Goal: Transaction & Acquisition: Purchase product/service

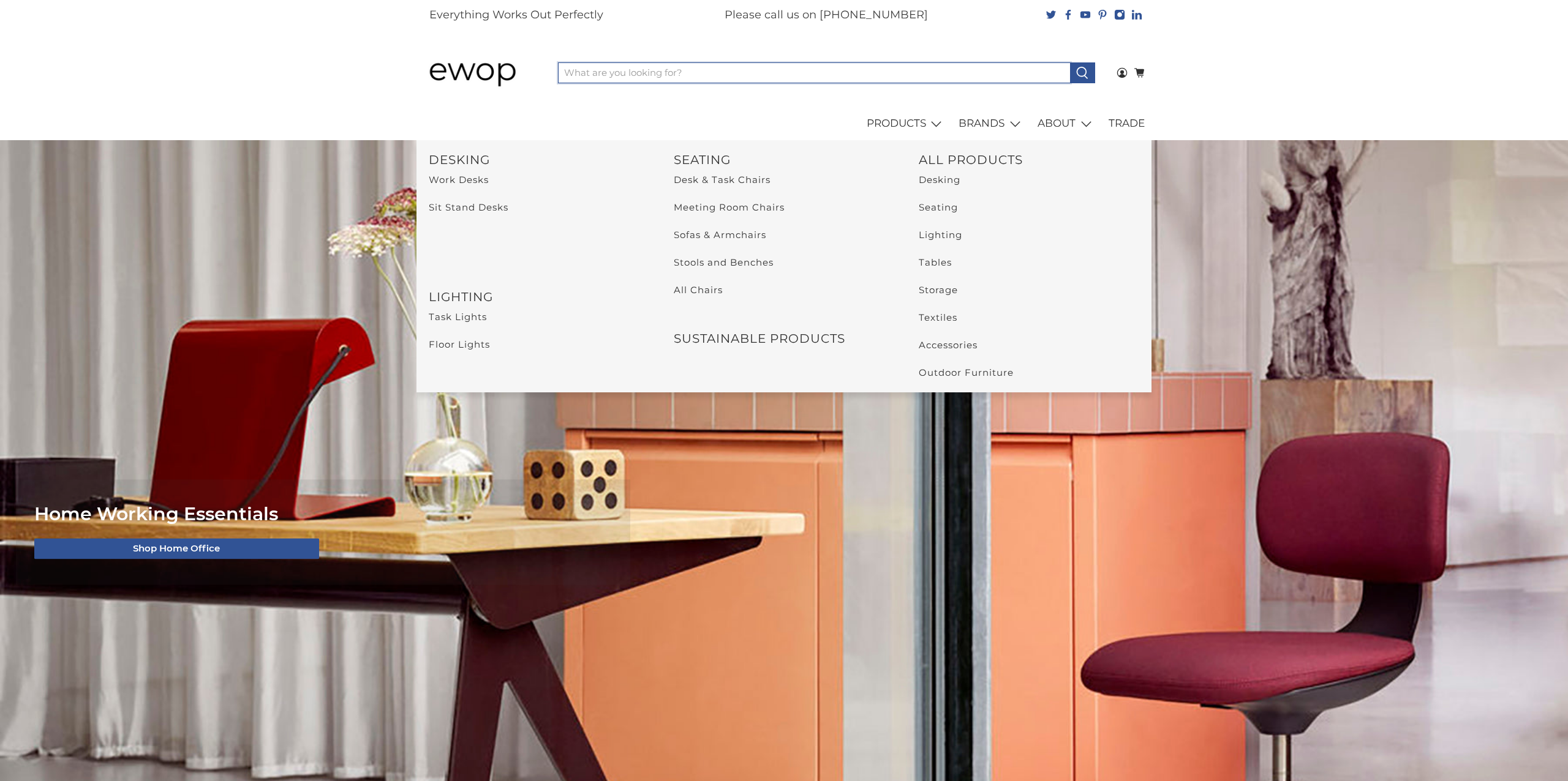
click at [897, 71] on input "What are you looking for?" at bounding box center [814, 72] width 512 height 21
type input "pallisade"
click at [1070, 63] on button at bounding box center [1083, 72] width 25 height 21
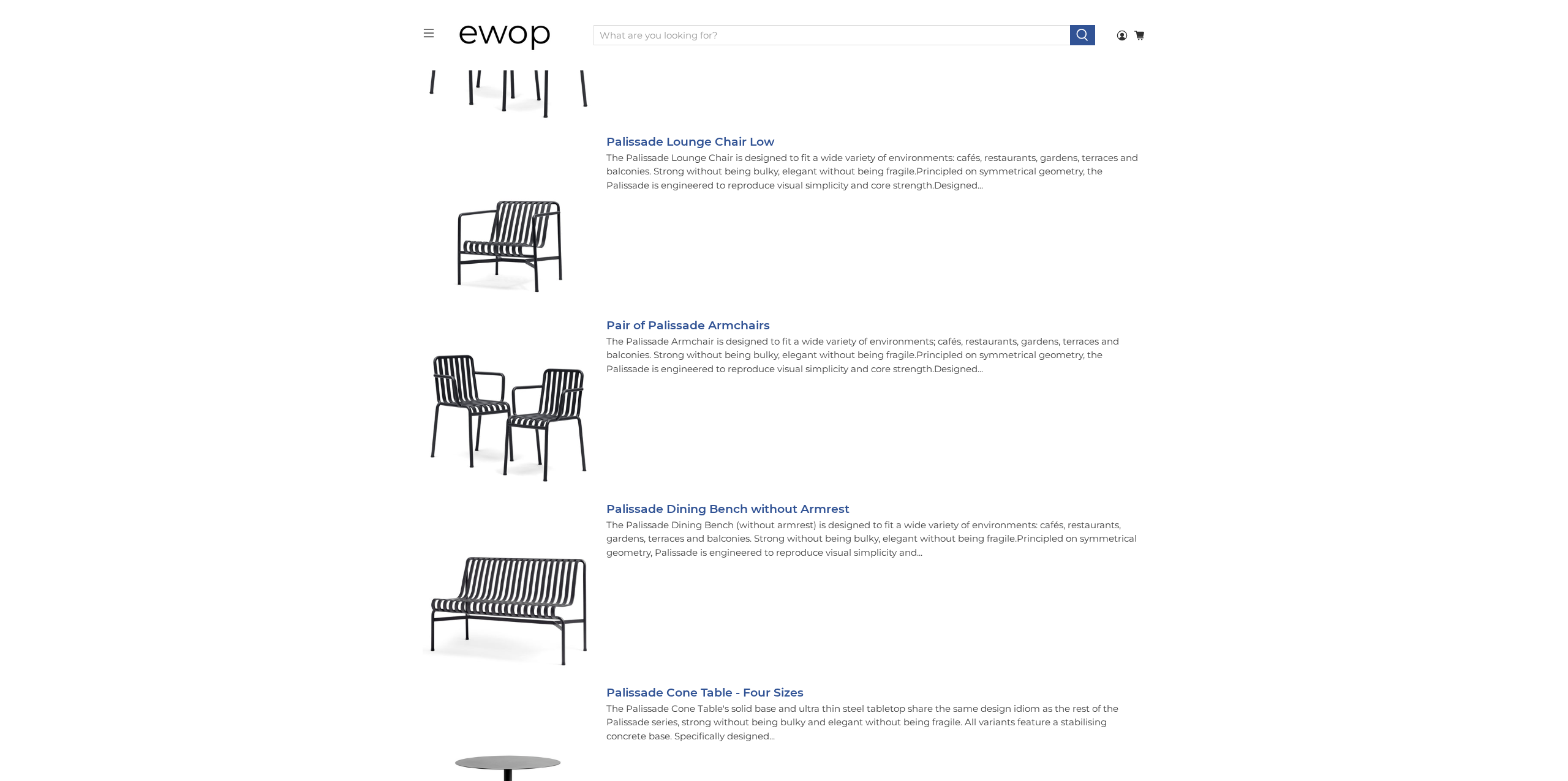
scroll to position [2313, 0]
click at [702, 141] on link "Palissade Lounge Chair Low" at bounding box center [691, 141] width 168 height 14
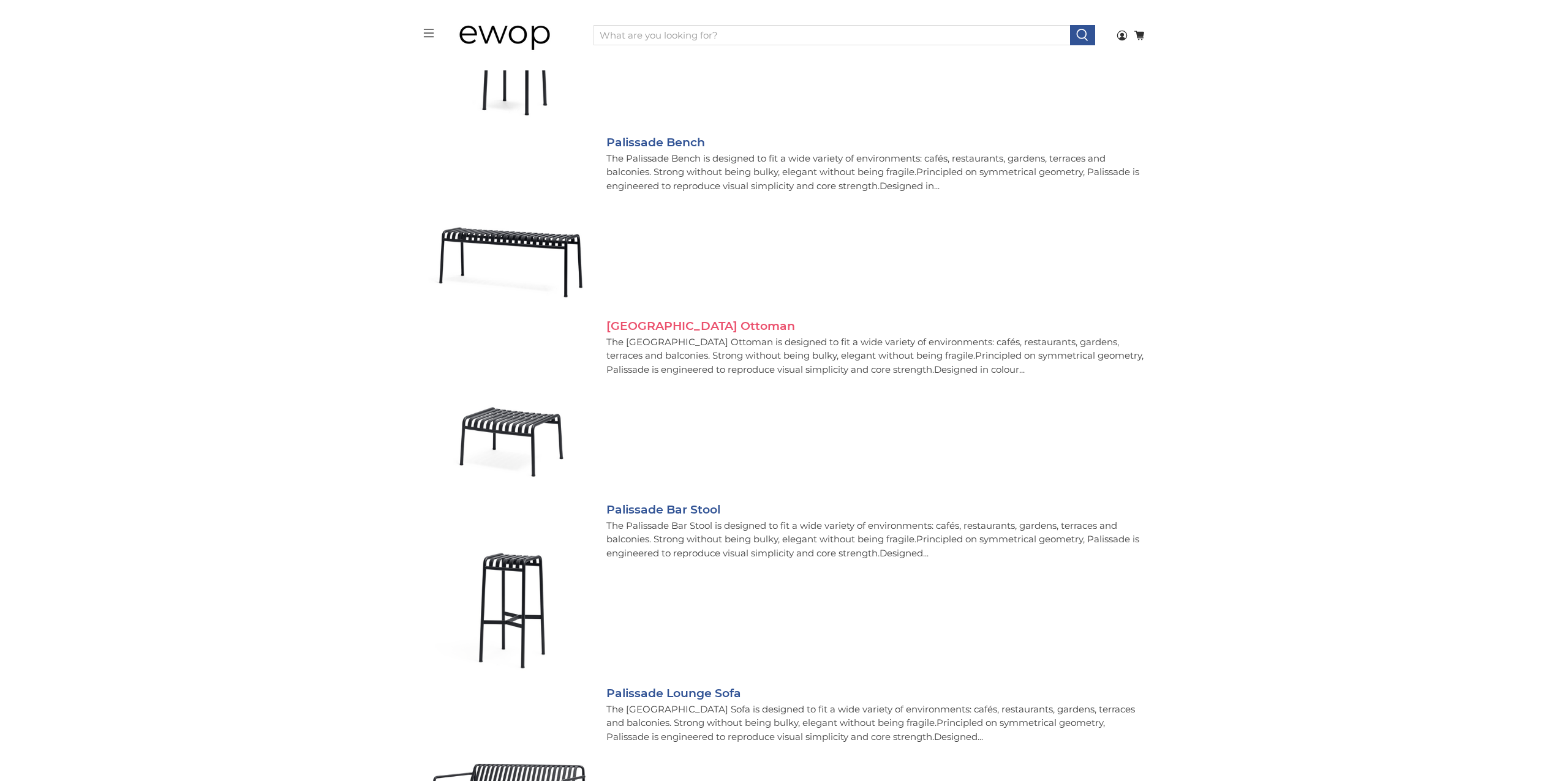
scroll to position [665, 0]
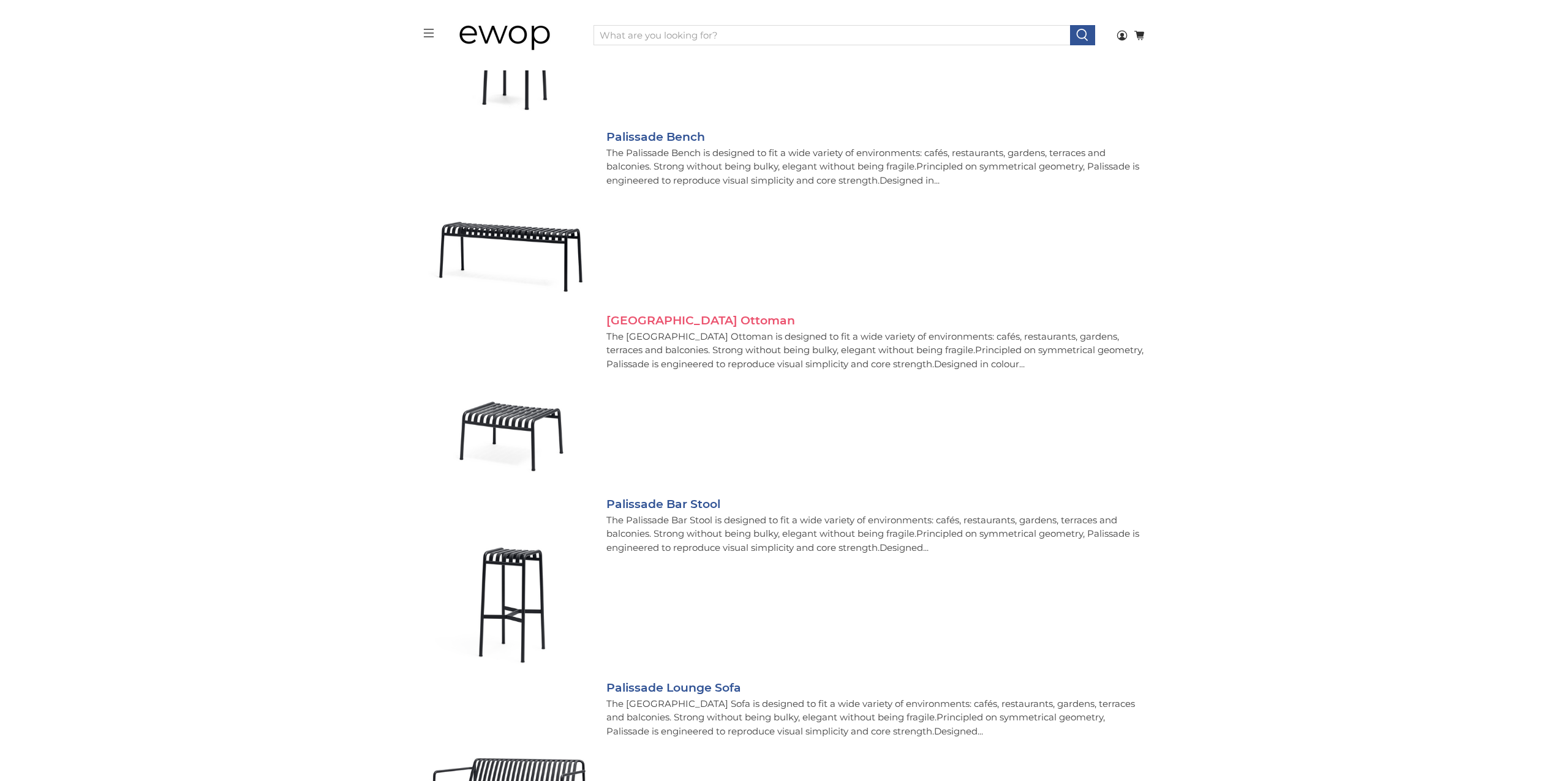
click at [642, 318] on link "[GEOGRAPHIC_DATA] Ottoman" at bounding box center [701, 320] width 189 height 14
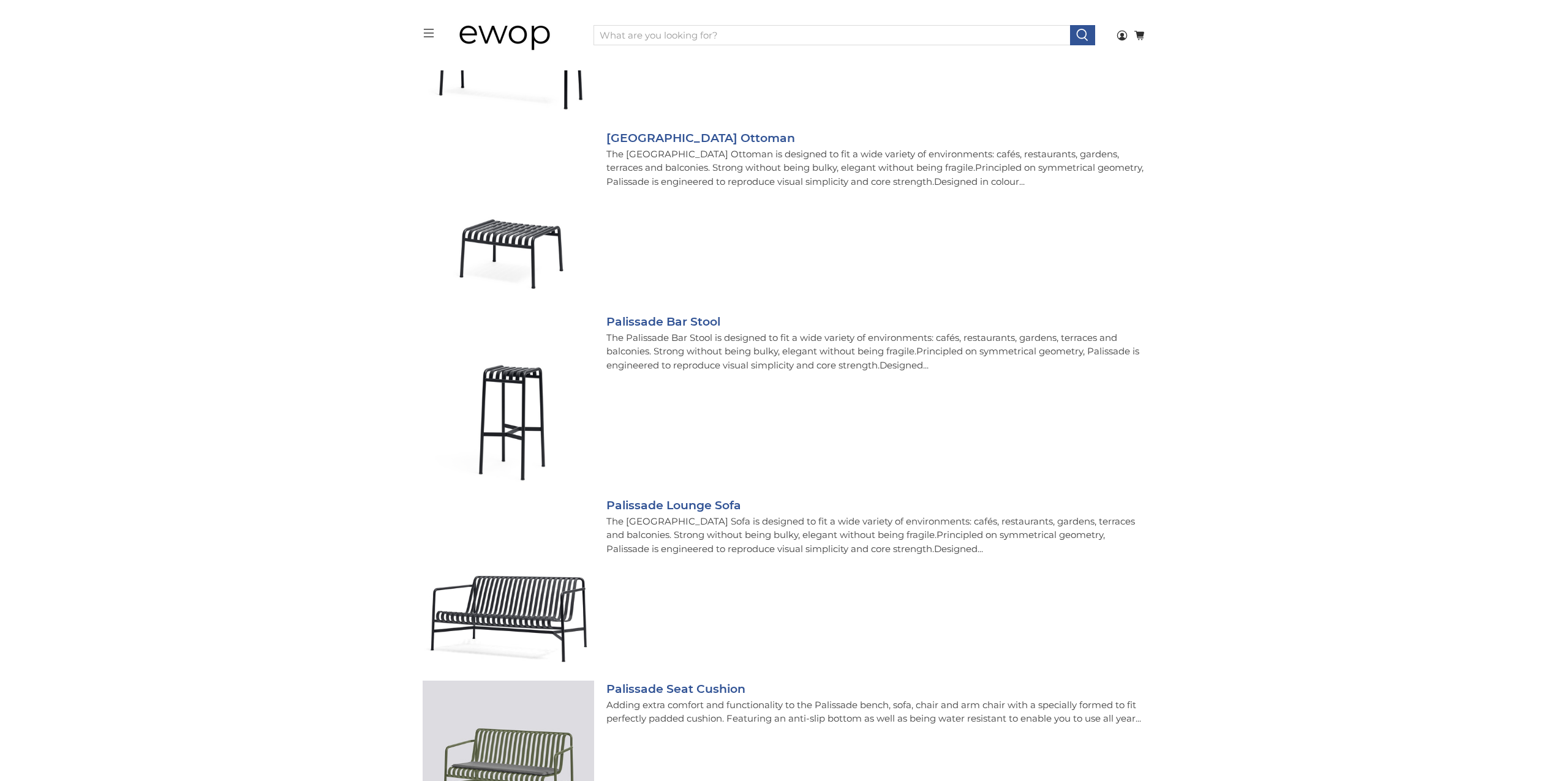
scroll to position [1070, 0]
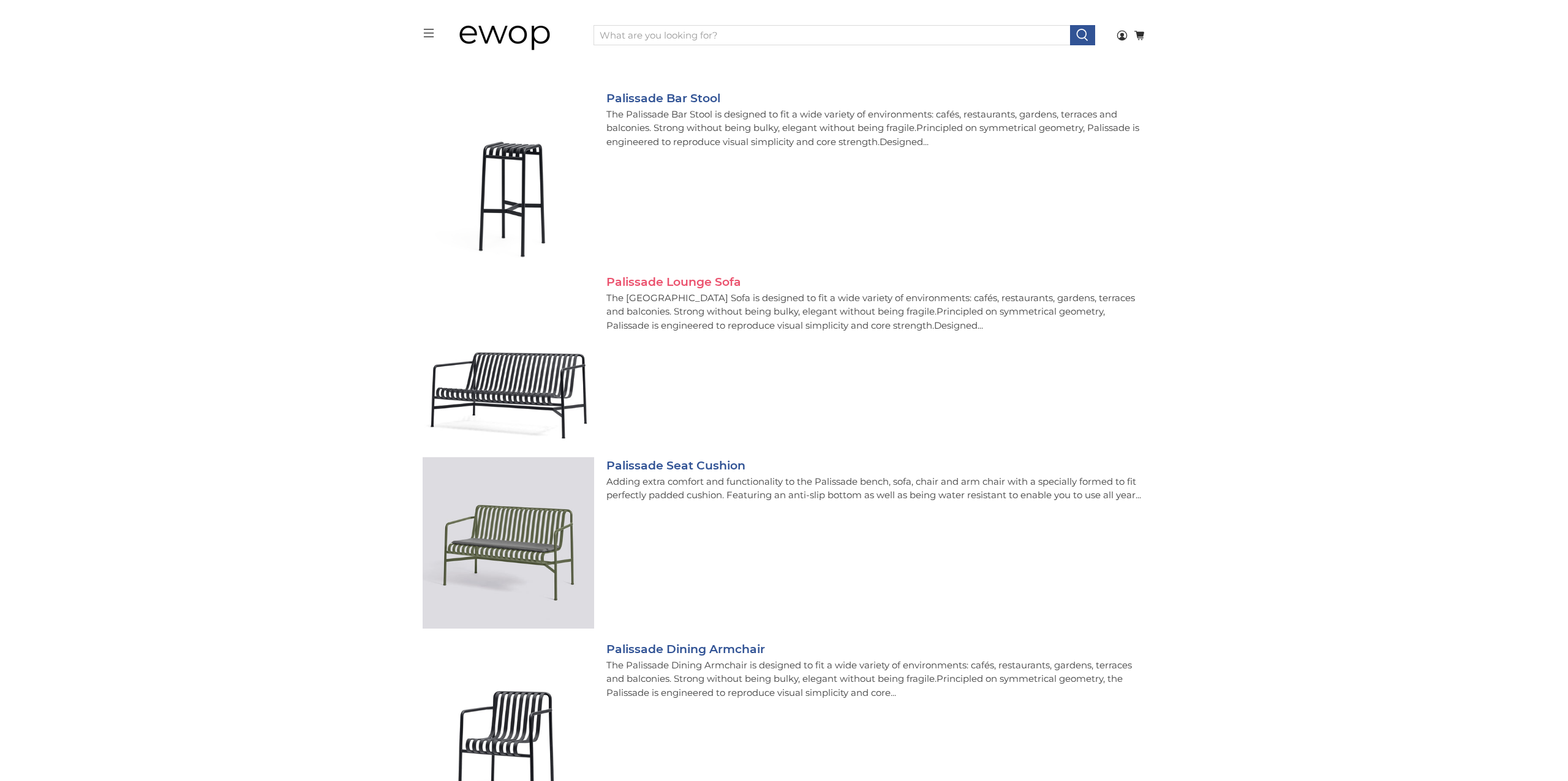
click at [655, 282] on link "Palissade Lounge Sofa" at bounding box center [674, 282] width 135 height 14
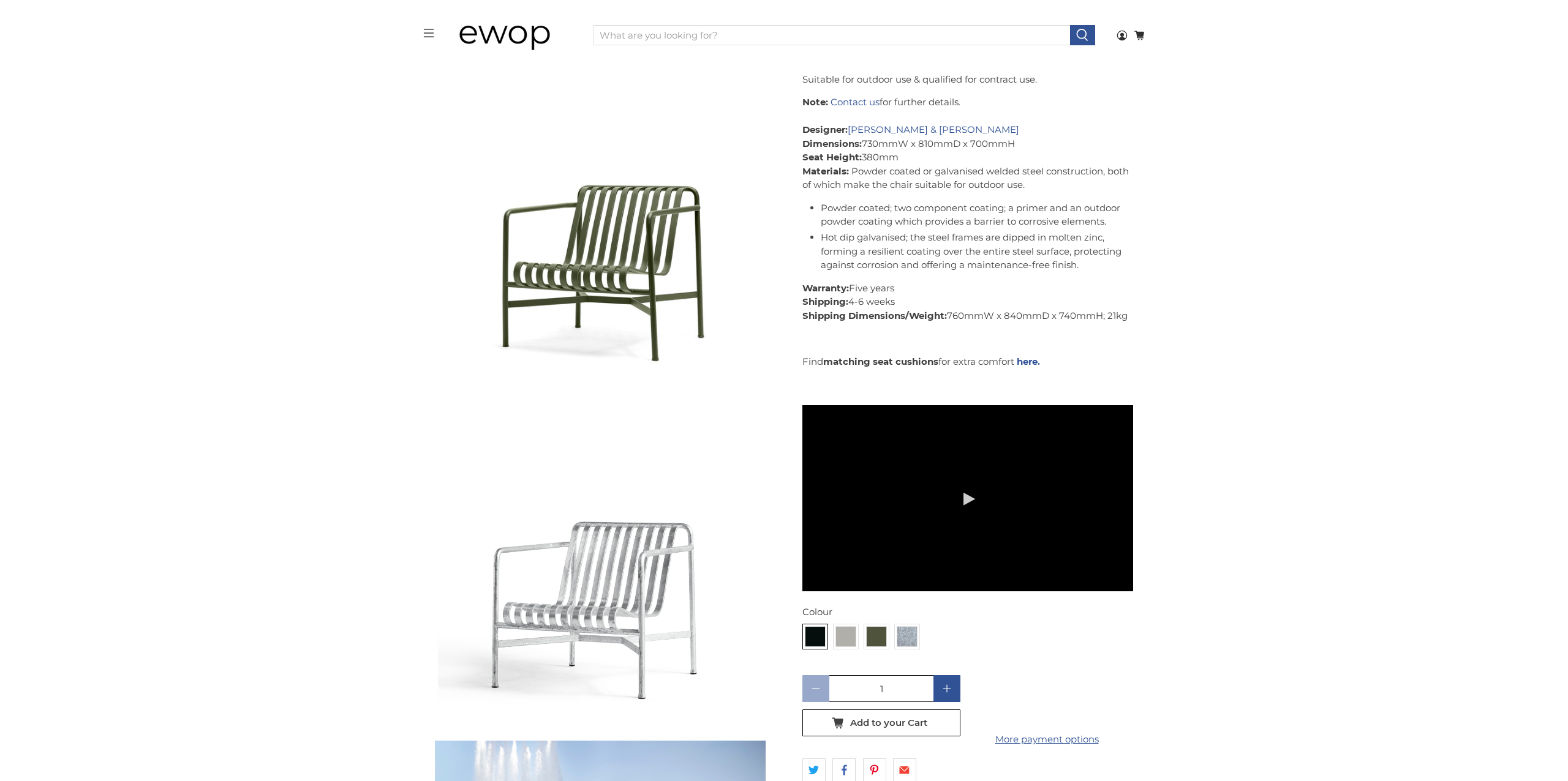
scroll to position [802, 0]
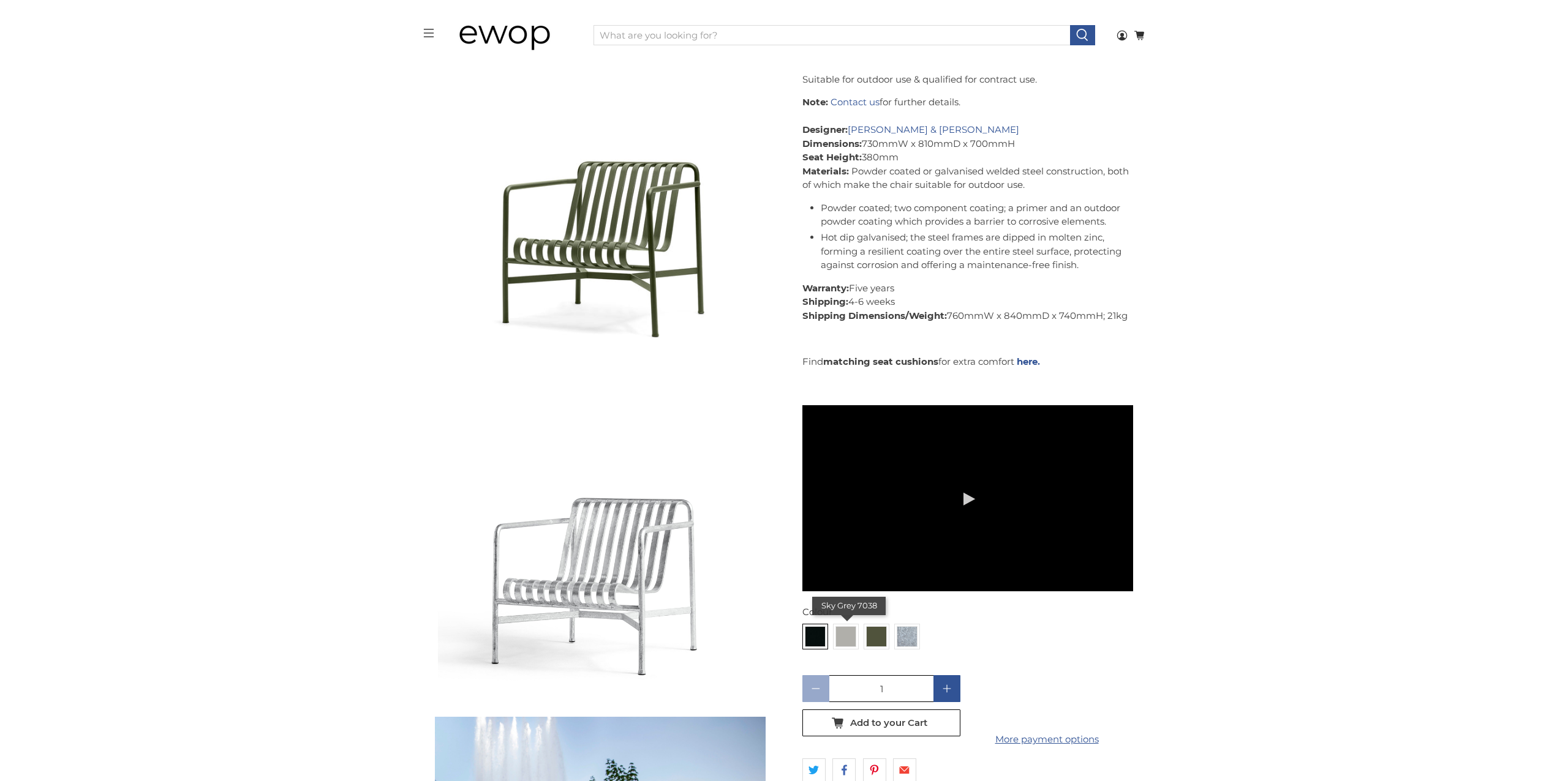
click at [846, 627] on img at bounding box center [846, 637] width 20 height 20
click at [0, 0] on input "radio" at bounding box center [0, 0] width 0 height 0
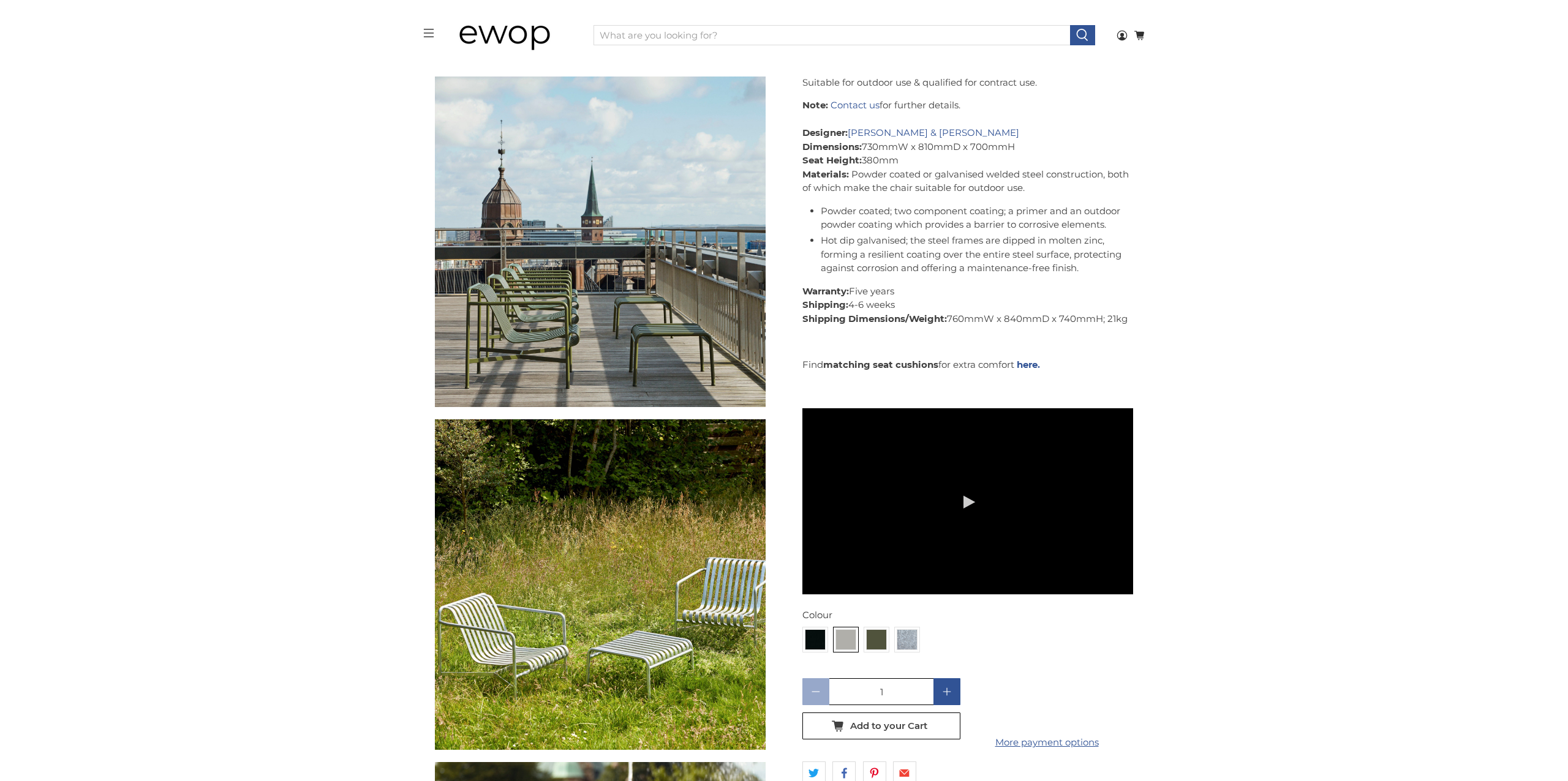
scroll to position [2127, 0]
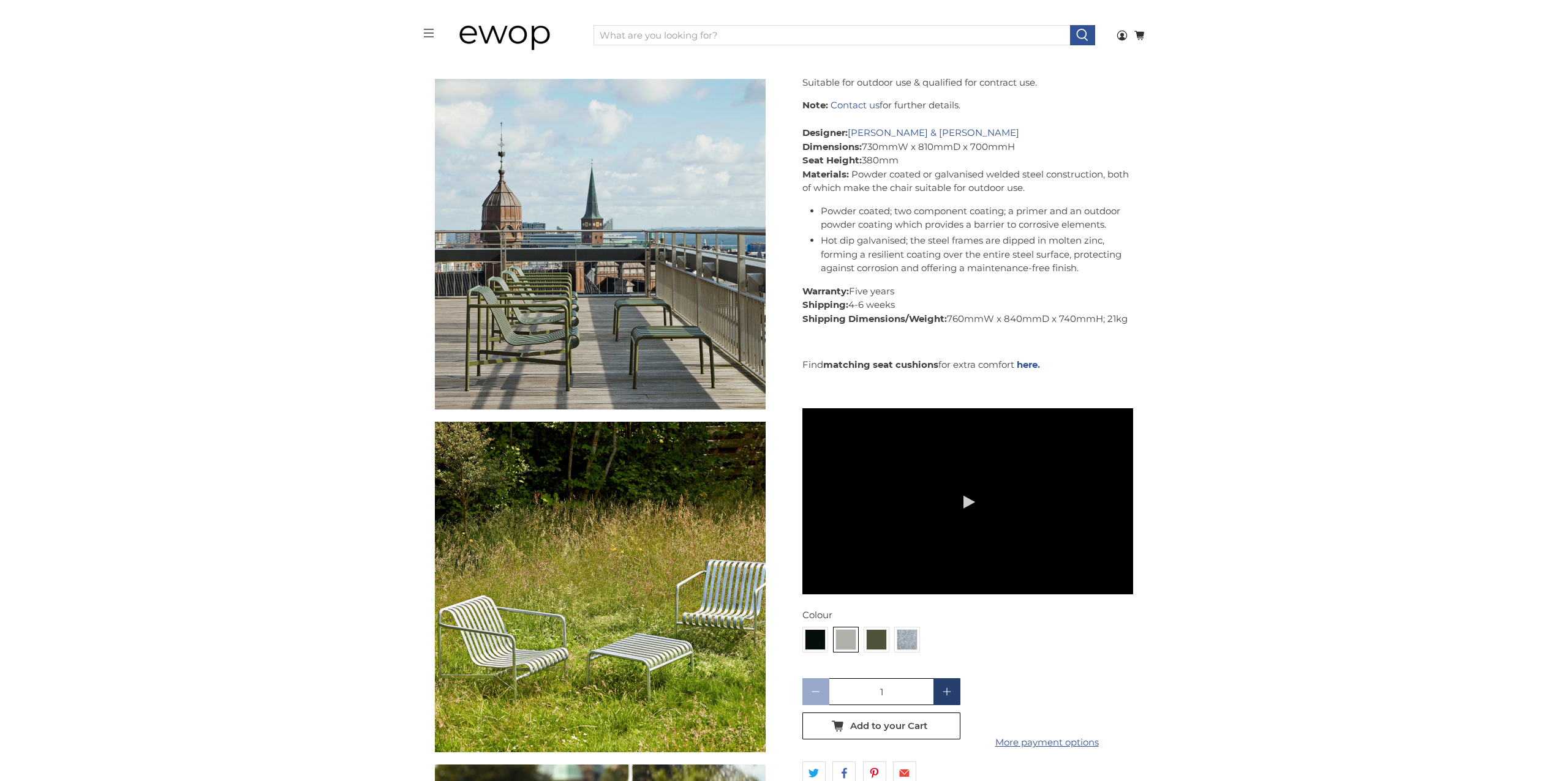
click at [945, 688] on icon at bounding box center [947, 692] width 9 height 9
type input "2"
click at [906, 721] on span "Add to your Cart" at bounding box center [889, 726] width 77 height 11
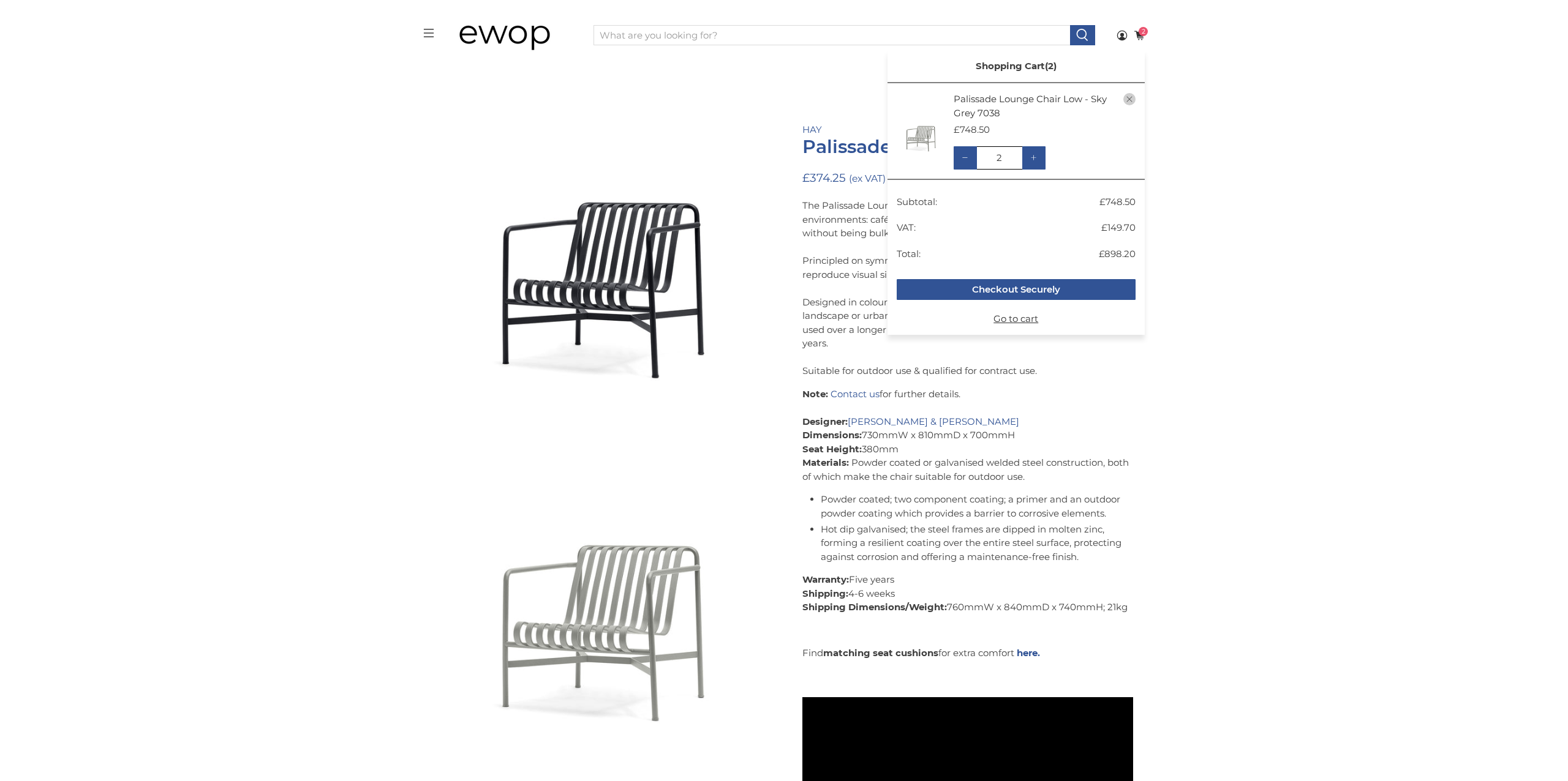
scroll to position [75, 0]
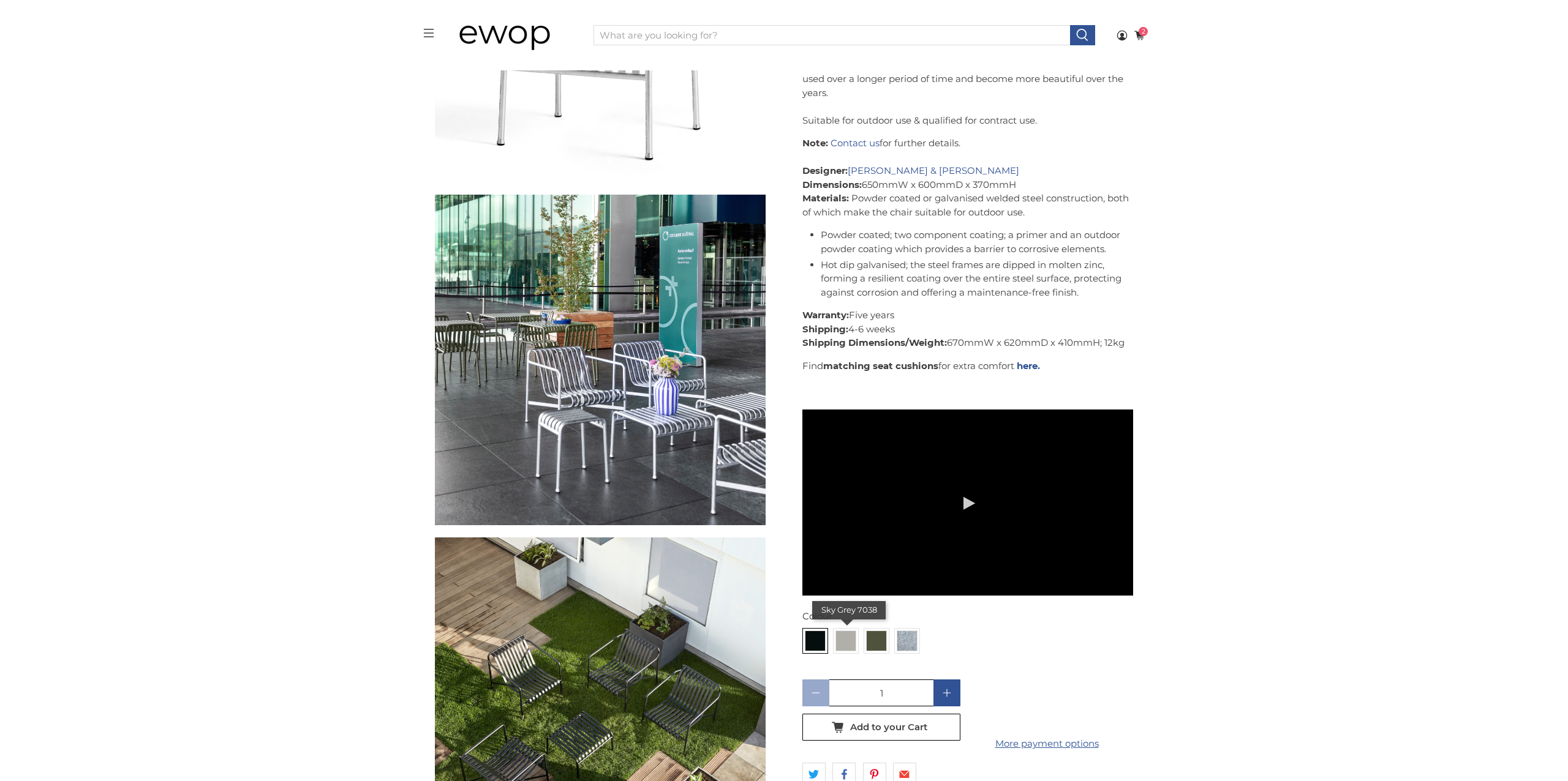
click at [842, 636] on img at bounding box center [846, 641] width 20 height 20
click at [0, 0] on input "radio" at bounding box center [0, 0] width 0 height 0
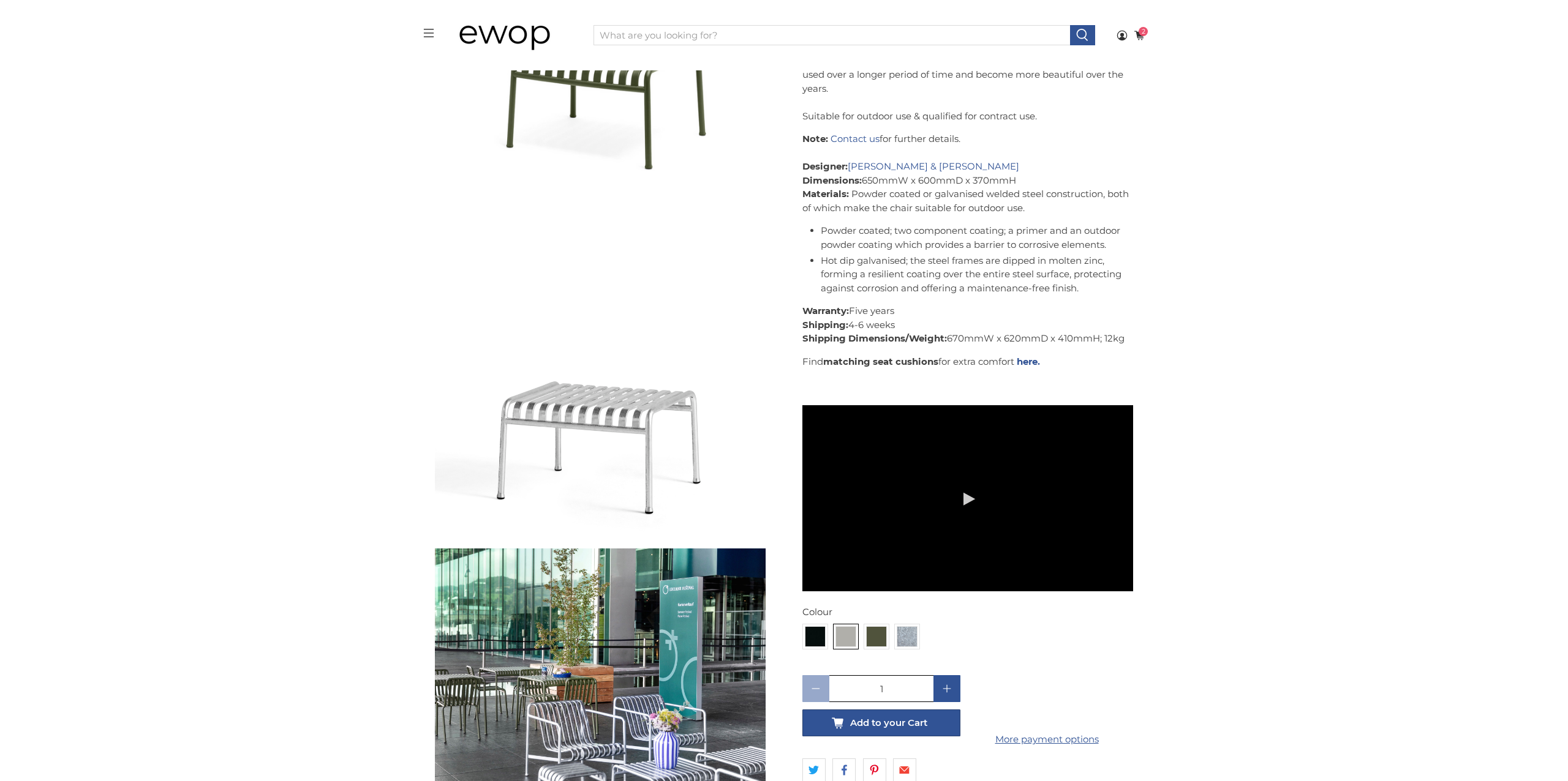
scroll to position [985, 0]
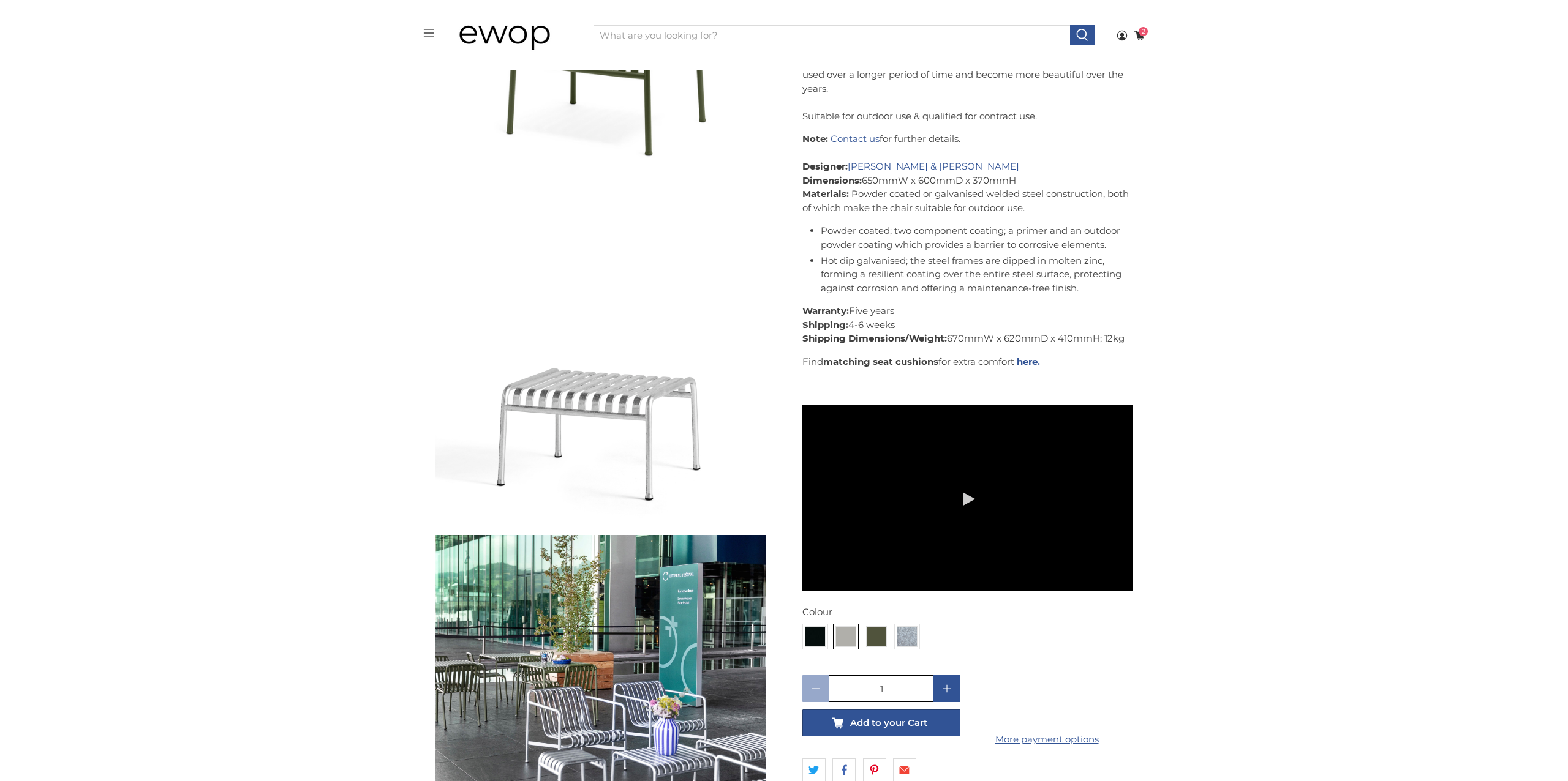
drag, startPoint x: 889, startPoint y: 714, endPoint x: 830, endPoint y: 686, distance: 65.3
click at [889, 714] on icon "button" at bounding box center [882, 723] width 20 height 20
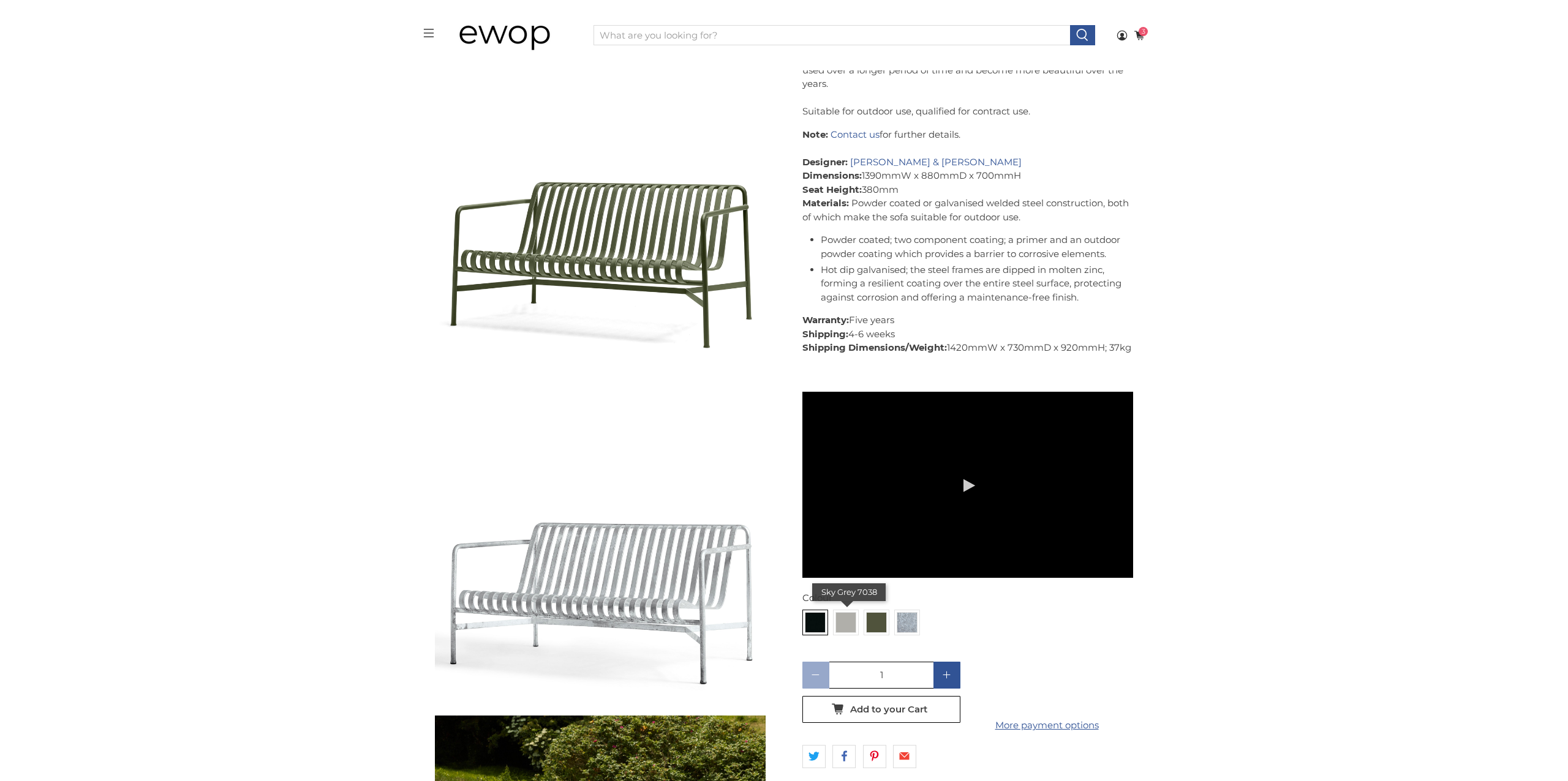
drag, startPoint x: 856, startPoint y: 615, endPoint x: 845, endPoint y: 628, distance: 17.0
click at [856, 615] on div "Sky Grey 7038" at bounding box center [846, 623] width 26 height 26
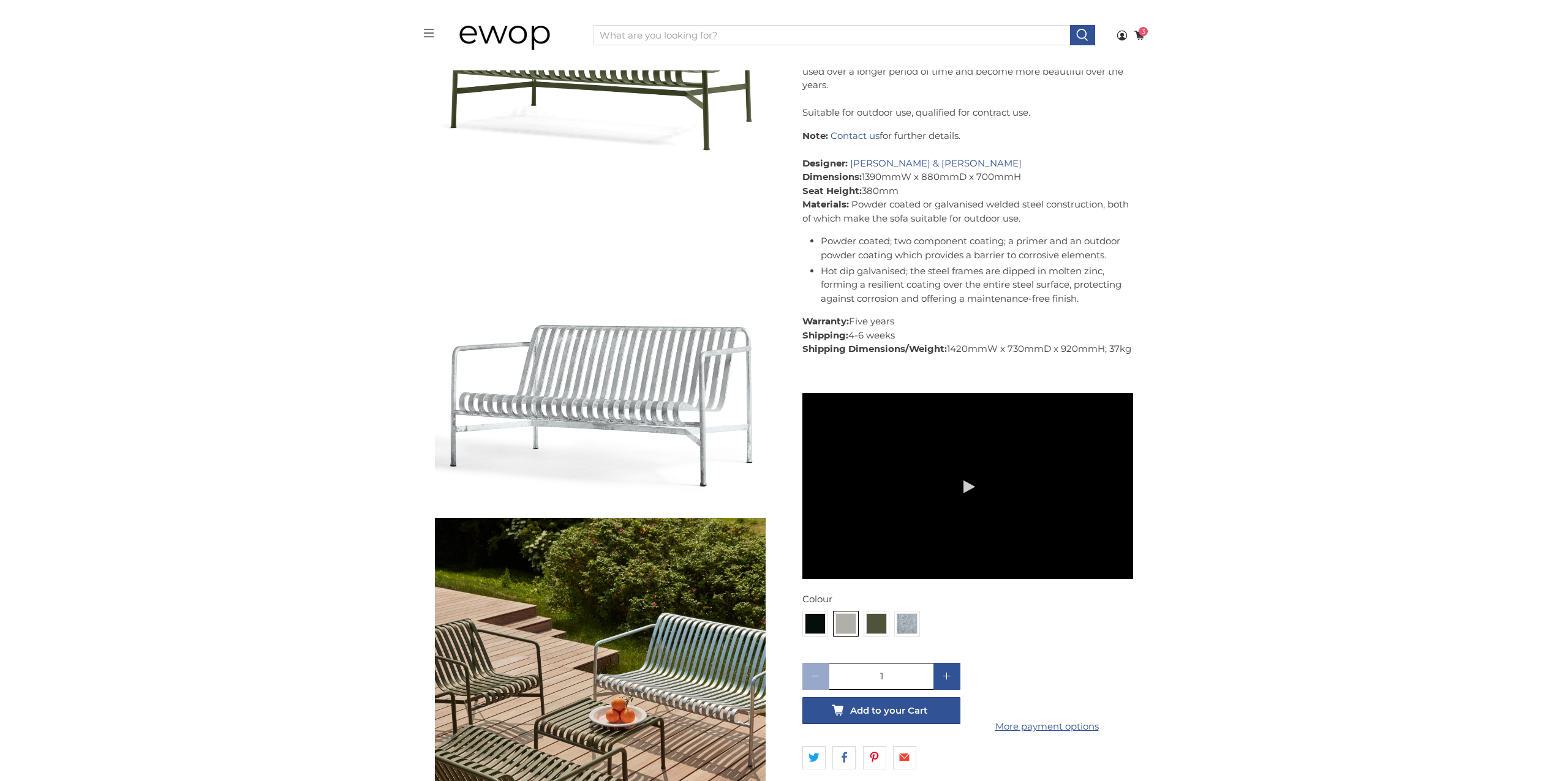
click at [896, 711] on span "Add to your Cart" at bounding box center [889, 711] width 77 height 11
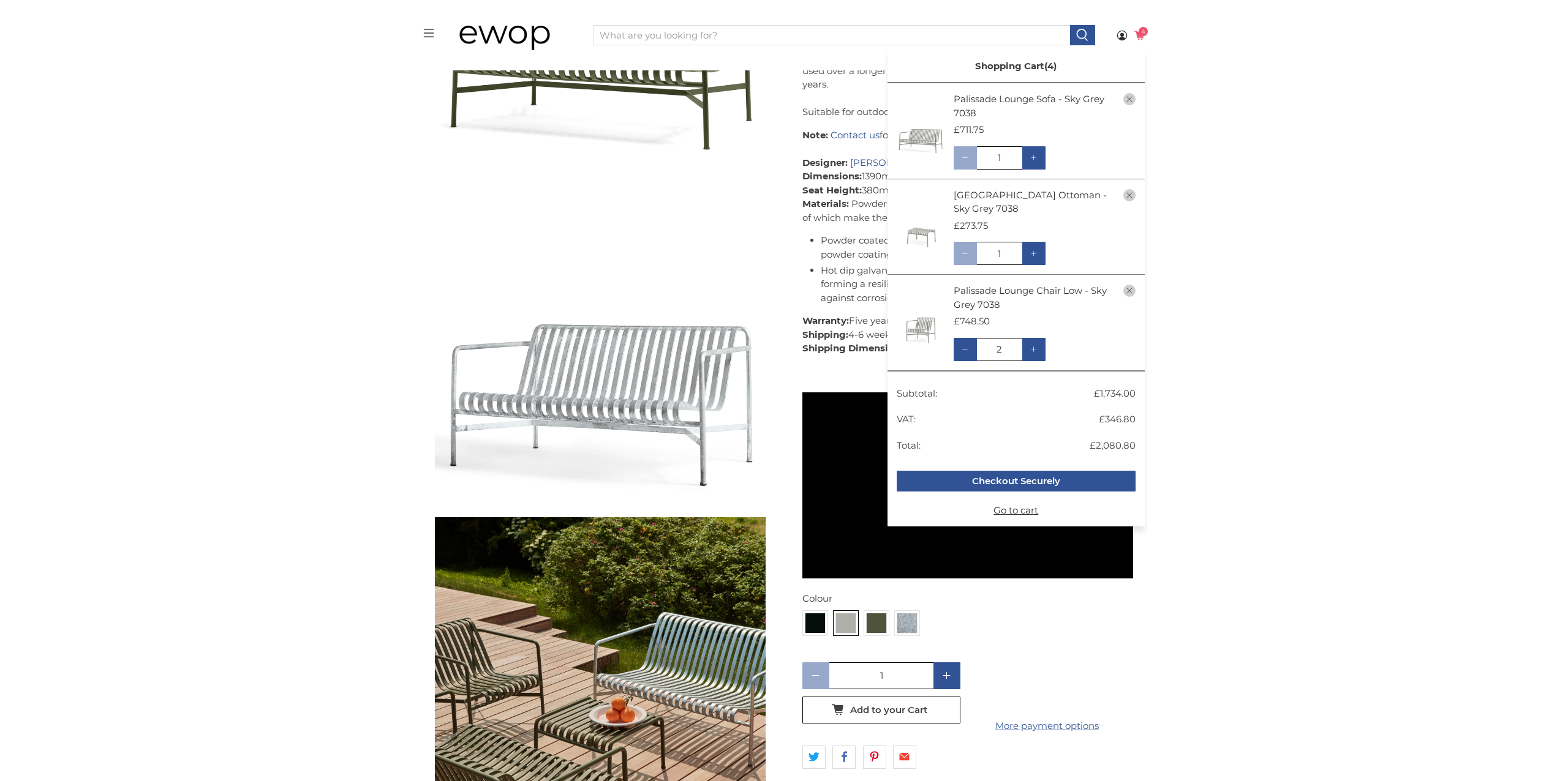
click at [1143, 28] on span "4" at bounding box center [1143, 31] width 9 height 9
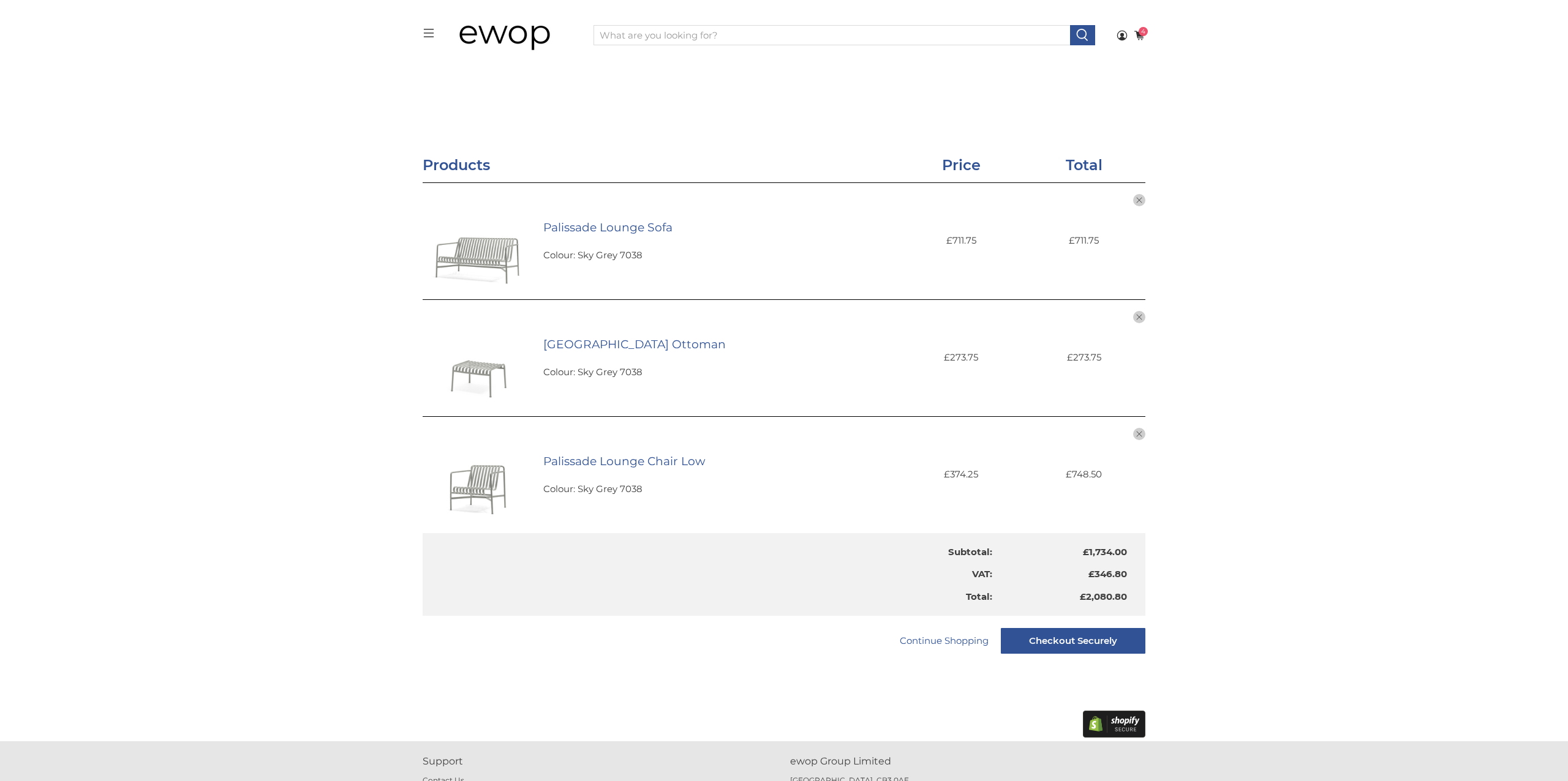
scroll to position [321, 0]
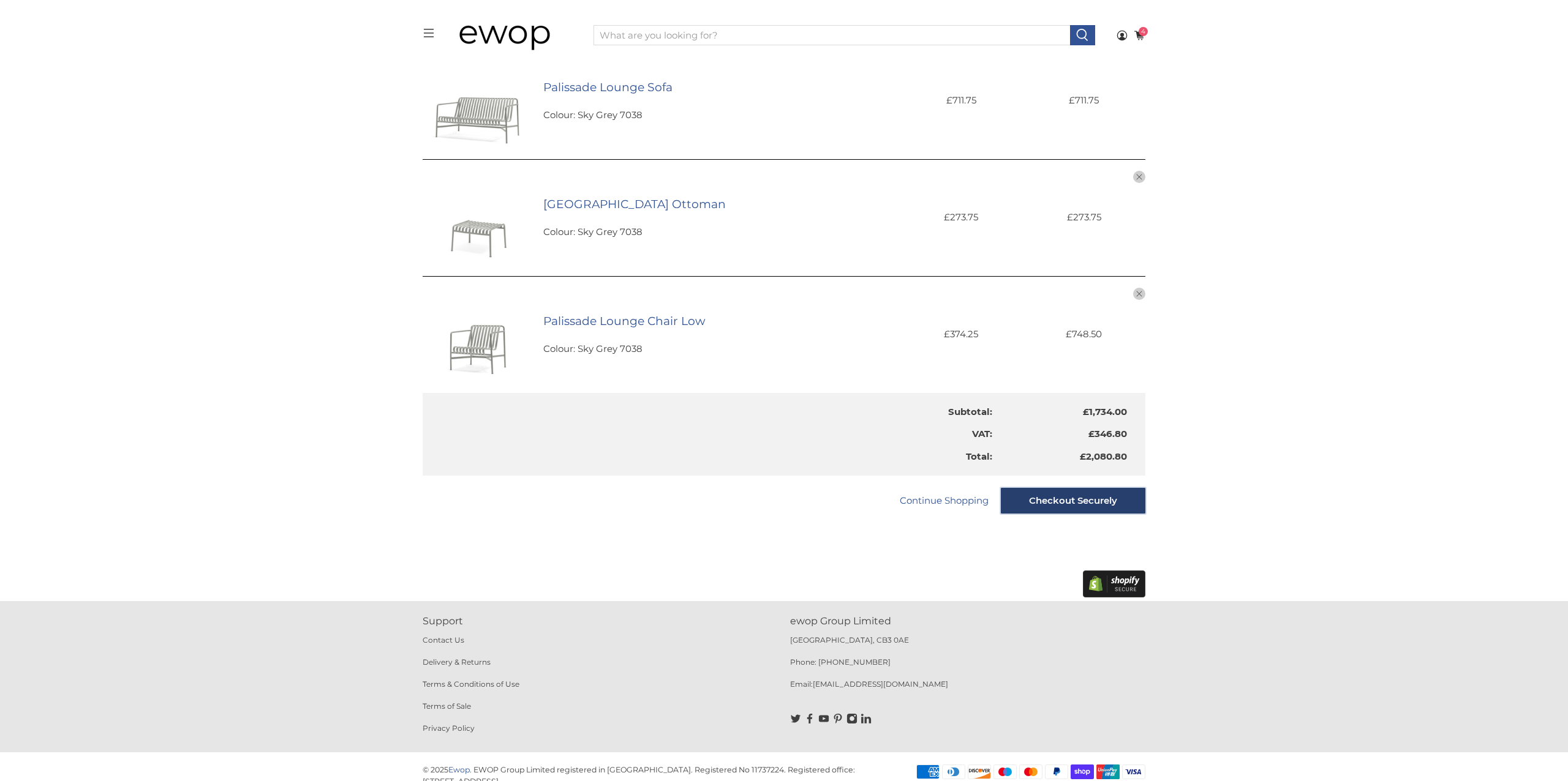
click at [1076, 495] on input "Checkout Securely" at bounding box center [1073, 501] width 145 height 26
